Goal: Find specific page/section: Find specific page/section

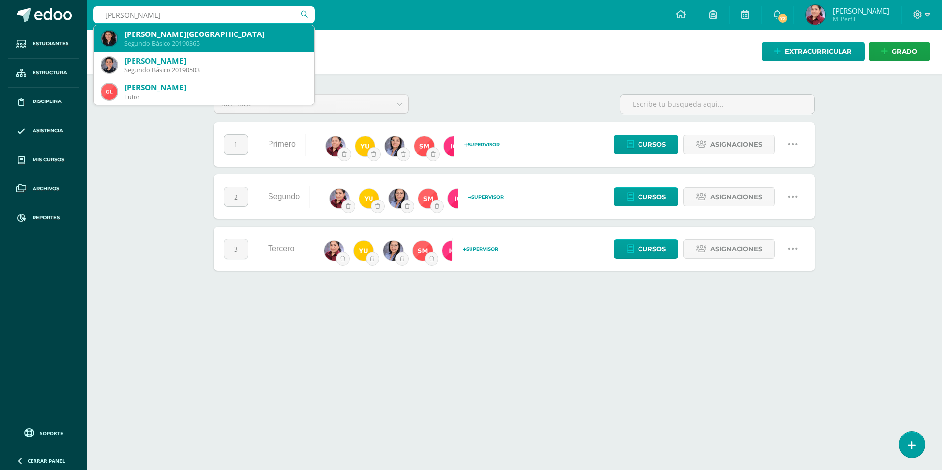
click at [200, 46] on div "Segundo Básico 20190365" at bounding box center [215, 43] width 182 height 8
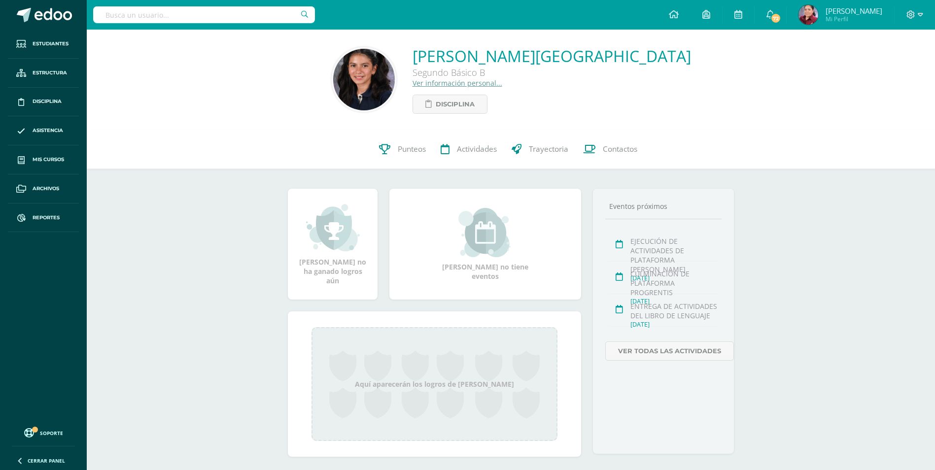
click at [207, 21] on input "text" at bounding box center [204, 14] width 222 height 17
type input "elisa ipiña"
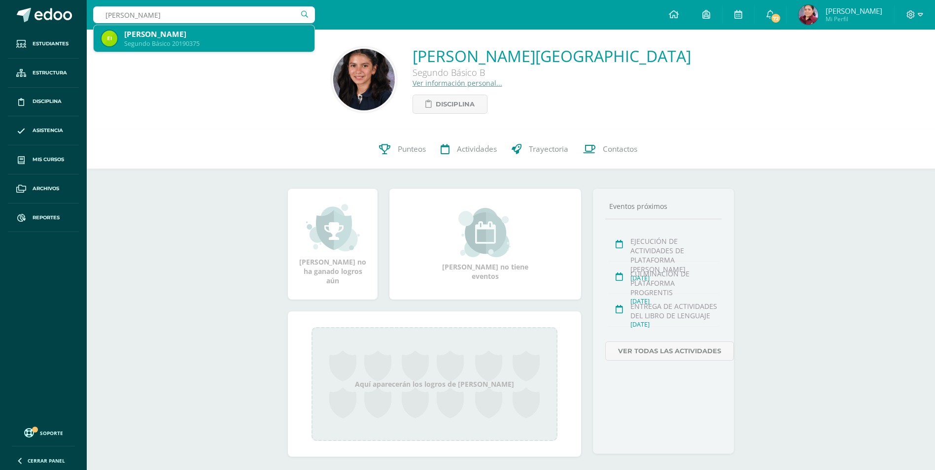
click at [184, 36] on div "[PERSON_NAME]" at bounding box center [215, 34] width 182 height 10
